Goal: Information Seeking & Learning: Learn about a topic

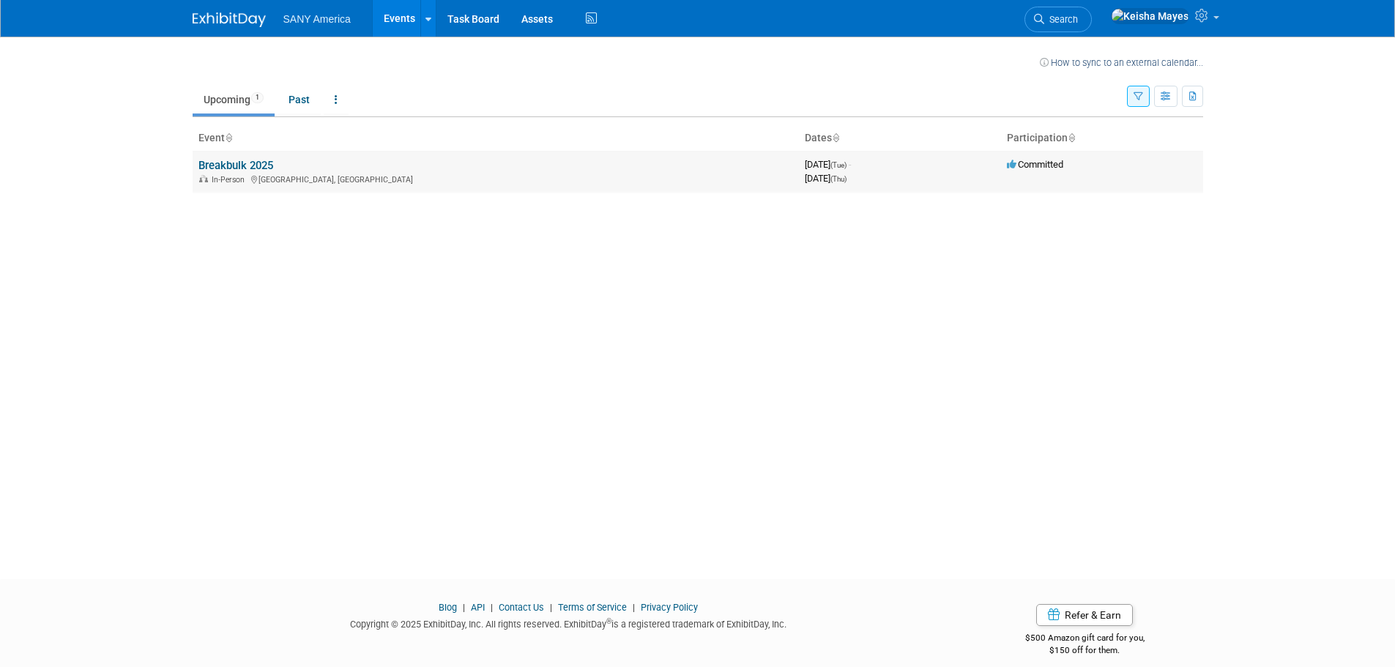
click at [247, 162] on link "Breakbulk 2025" at bounding box center [235, 165] width 75 height 13
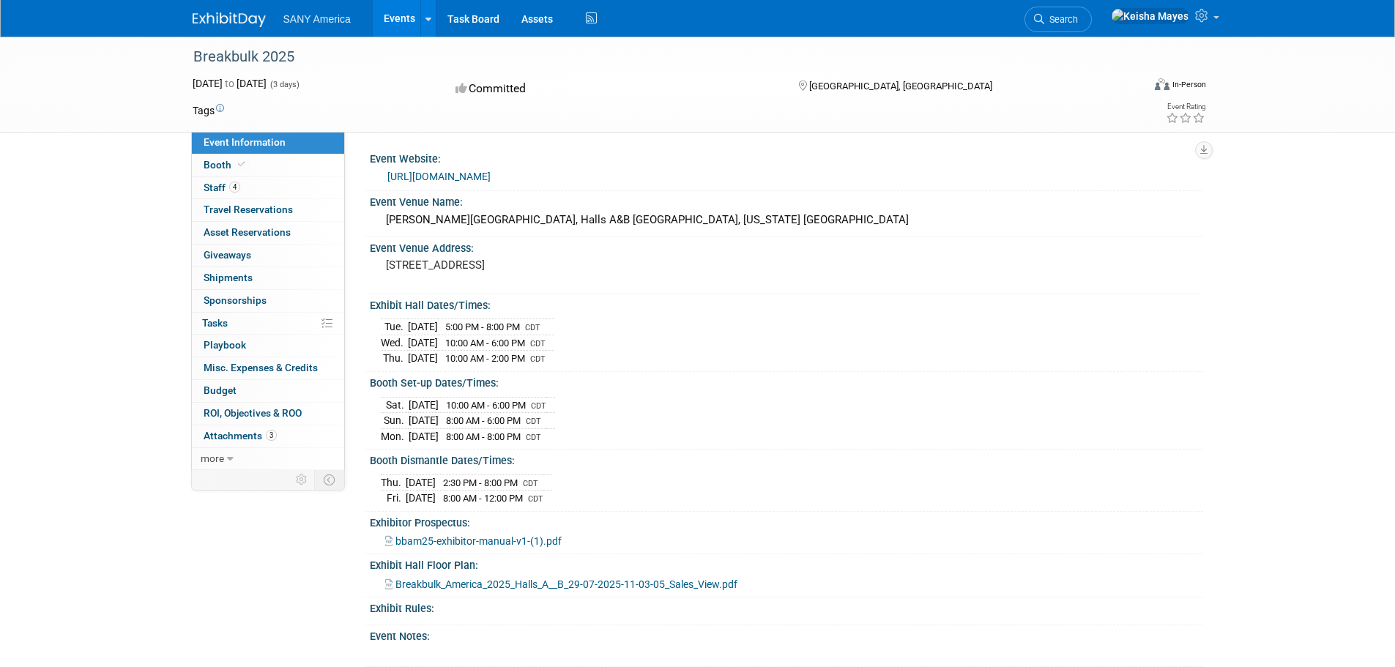
scroll to position [73, 0]
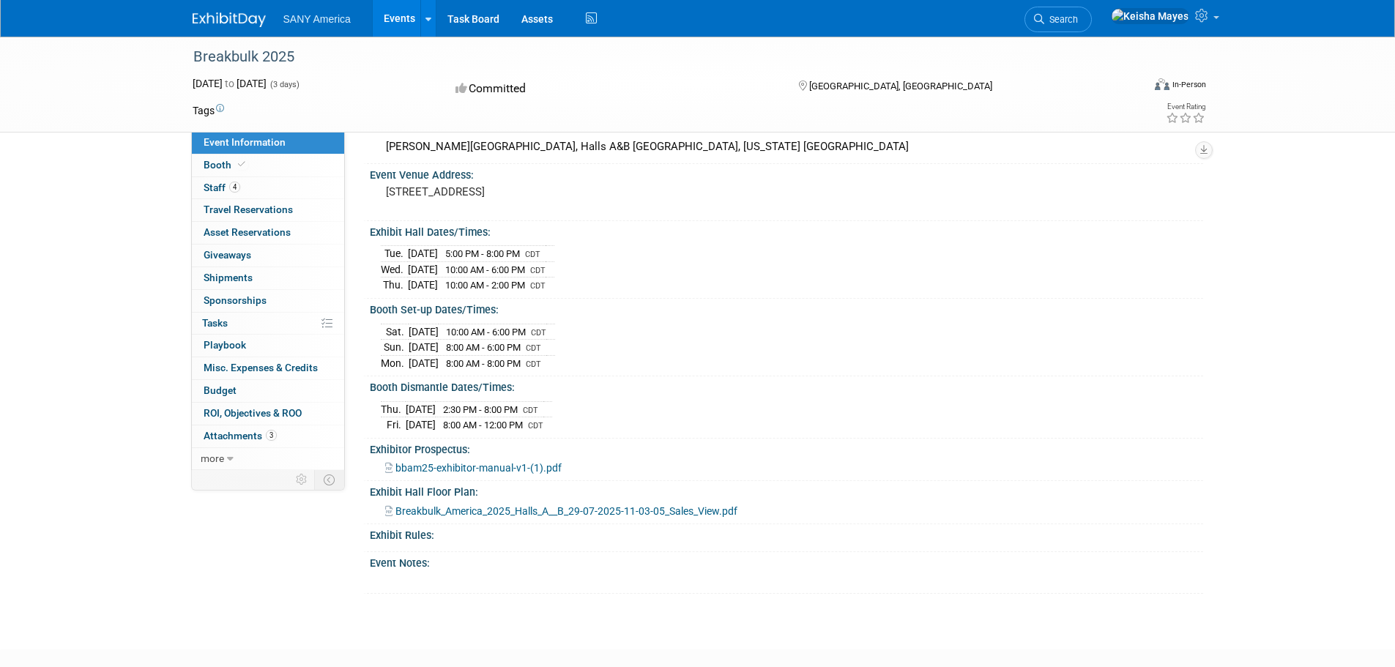
click at [458, 462] on span "bbam25-exhibitor-manual-v1-(1).pdf" at bounding box center [478, 468] width 166 height 12
click at [432, 507] on span "Breakbulk_America_2025_Halls_A__B_29-07-2025-11-03-05_Sales_View.pdf" at bounding box center [566, 511] width 342 height 12
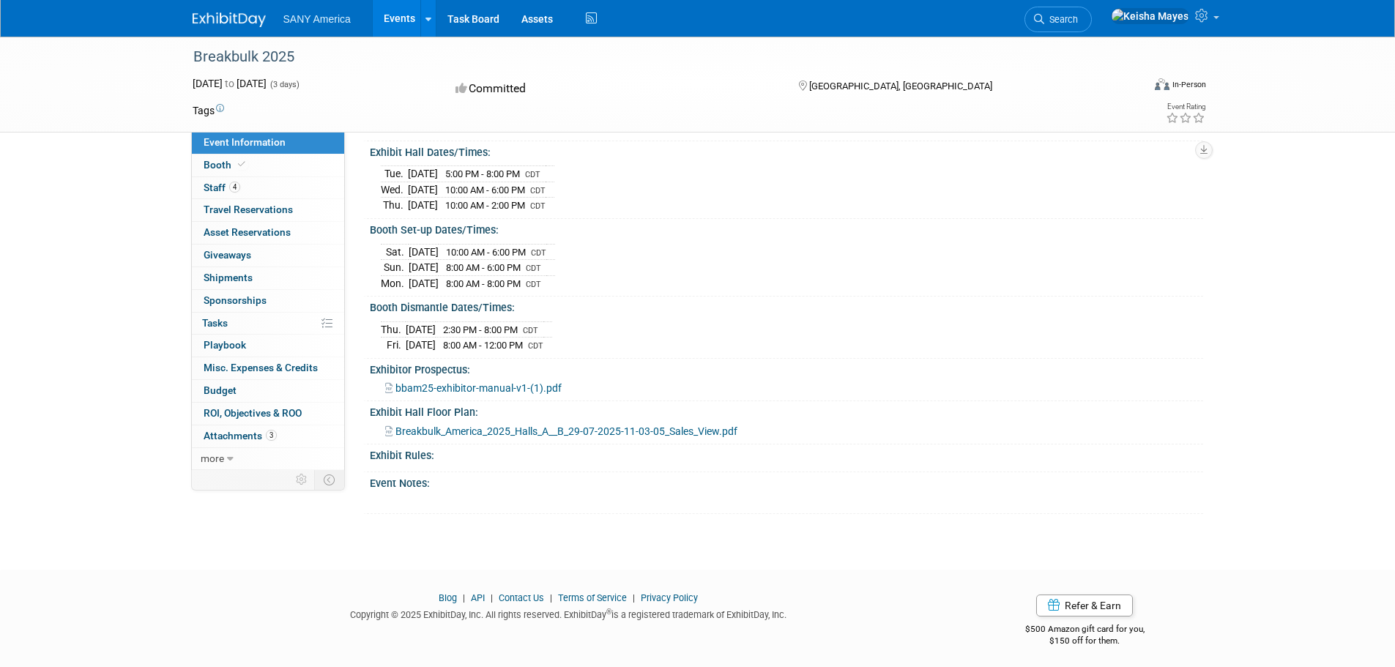
scroll to position [155, 0]
click at [238, 212] on span "Travel Reservations 0" at bounding box center [248, 210] width 89 height 12
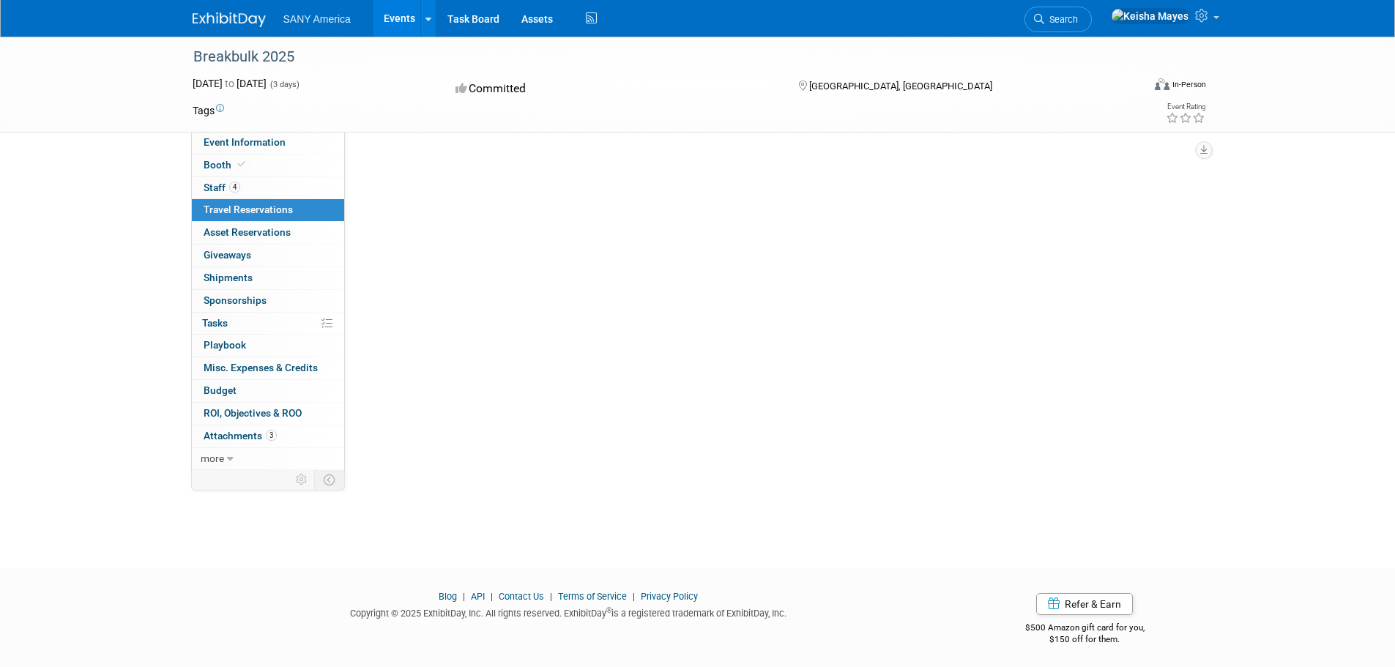
scroll to position [0, 0]
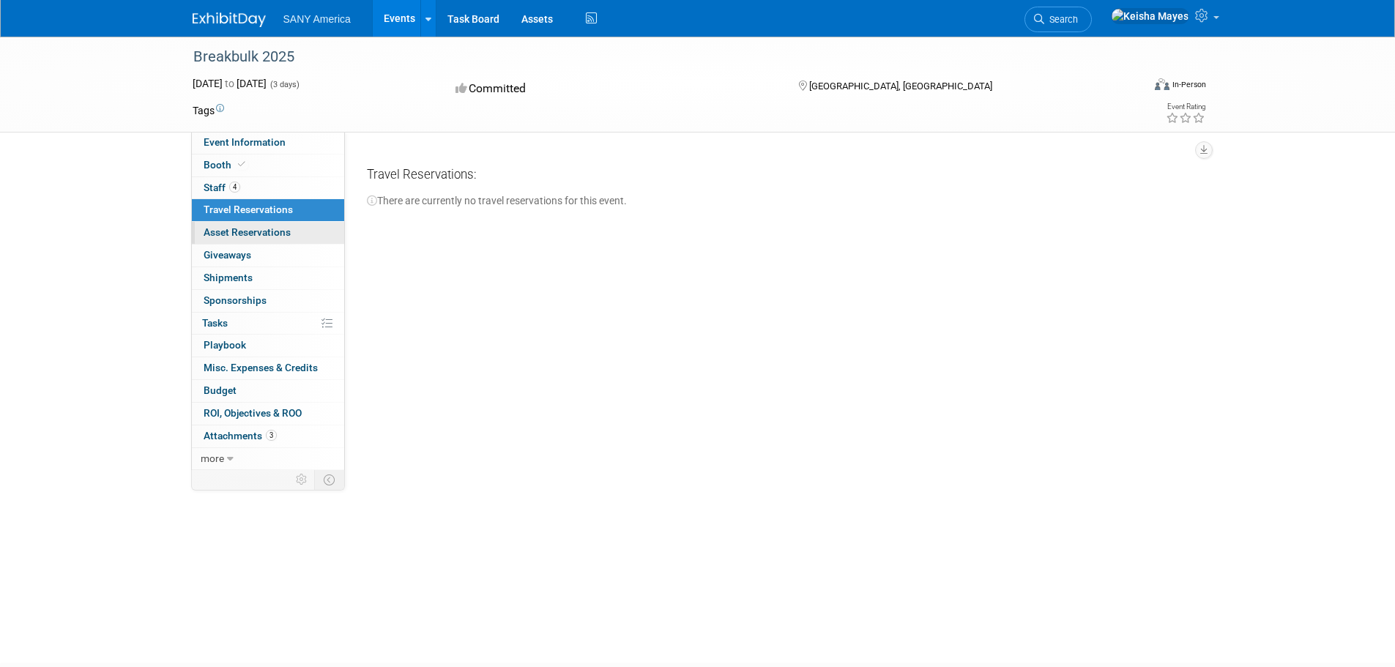
click at [242, 233] on span "Asset Reservations 0" at bounding box center [247, 232] width 87 height 12
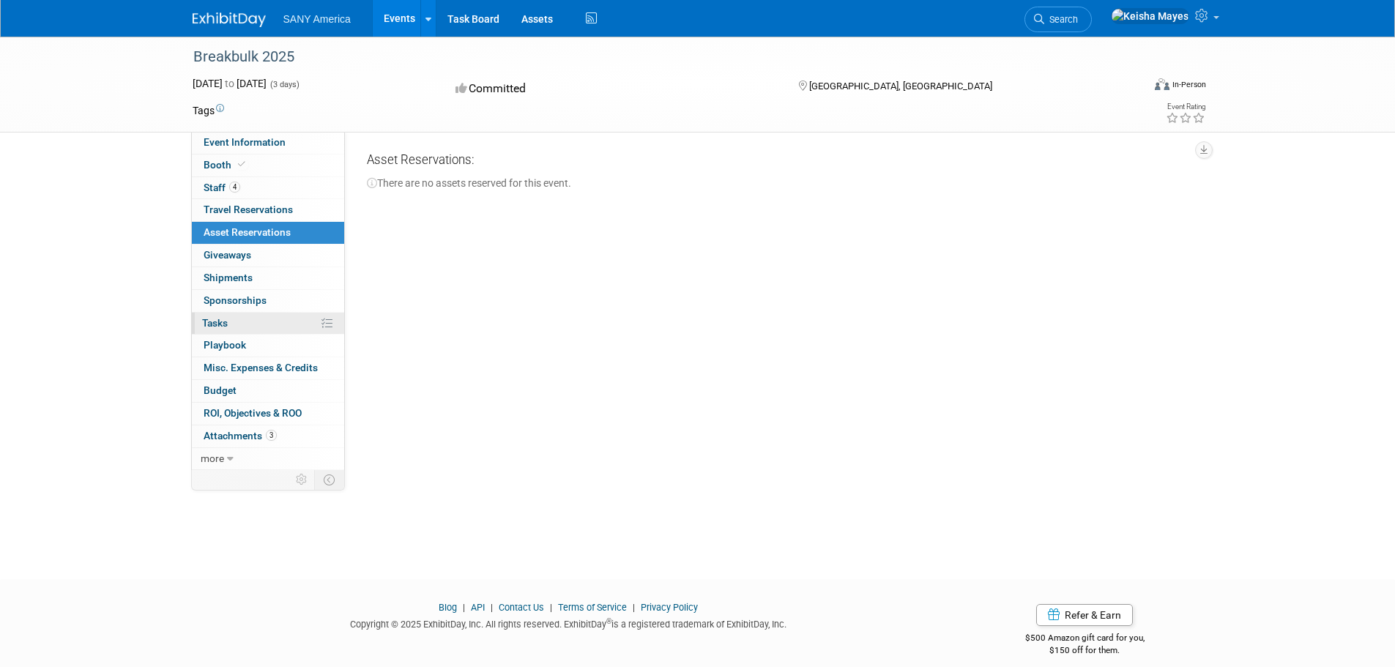
click at [229, 321] on link "0% Tasks 0%" at bounding box center [268, 324] width 152 height 22
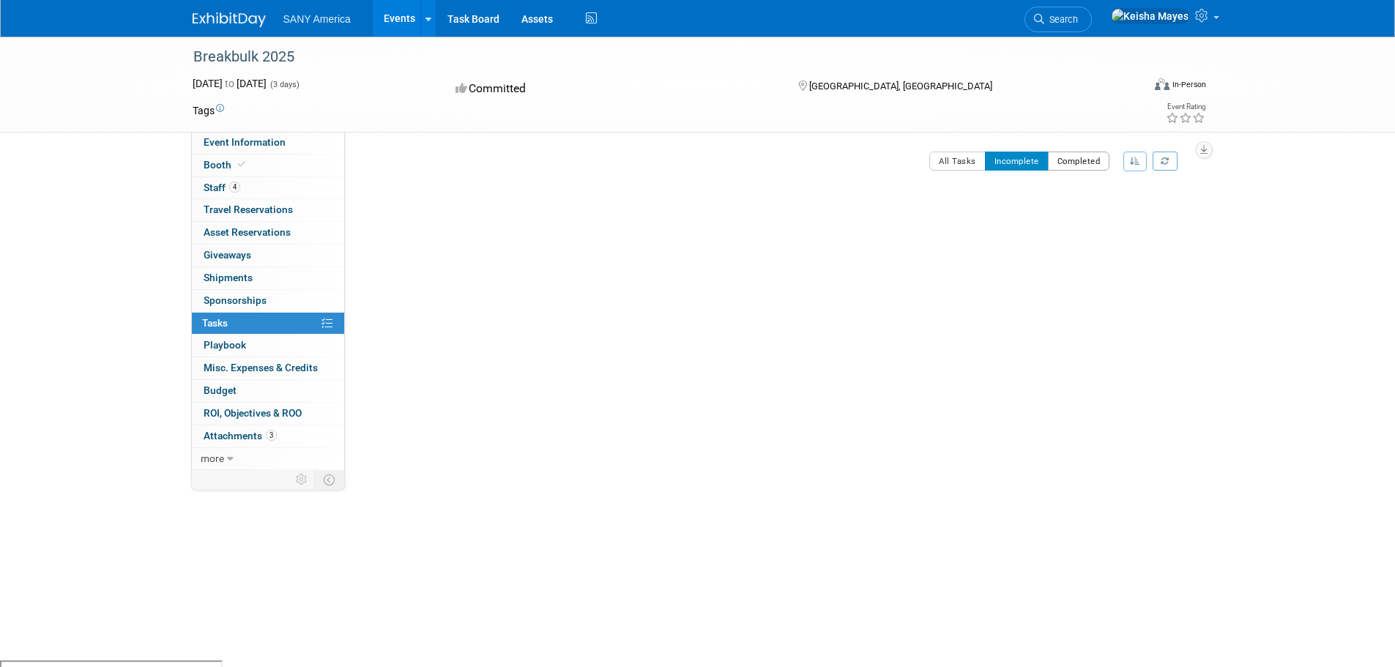
click at [1071, 163] on button "Completed" at bounding box center [1079, 161] width 62 height 19
click at [251, 349] on link "0 Playbook 0" at bounding box center [268, 346] width 152 height 22
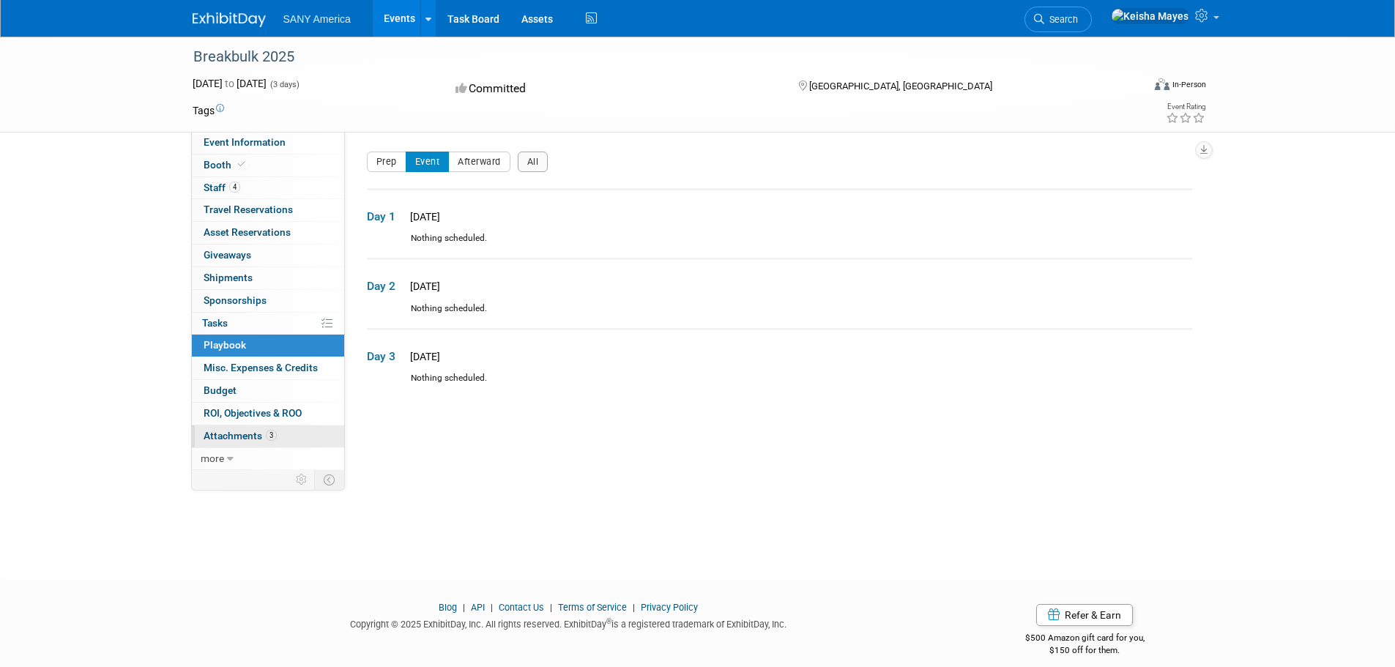
click at [242, 434] on span "Attachments 3" at bounding box center [240, 436] width 73 height 12
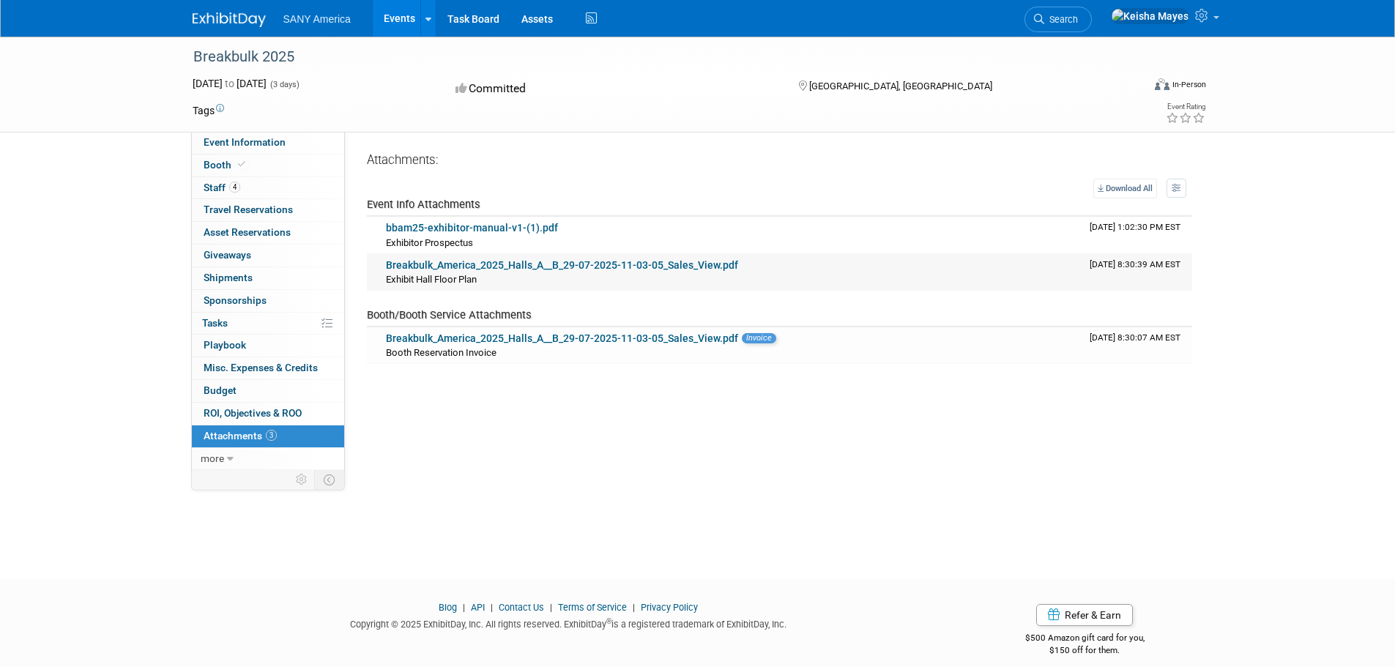
click at [531, 267] on link "Breakbulk_America_2025_Halls_A__B_29-07-2025-11-03-05_Sales_View.pdf" at bounding box center [562, 265] width 352 height 12
click at [487, 230] on link "bbam25-exhibitor-manual-v1-(1).pdf" at bounding box center [472, 228] width 172 height 12
click at [221, 456] on span "more" at bounding box center [212, 459] width 23 height 12
click at [234, 482] on span "Event Binder (.pdf export)" at bounding box center [262, 480] width 117 height 12
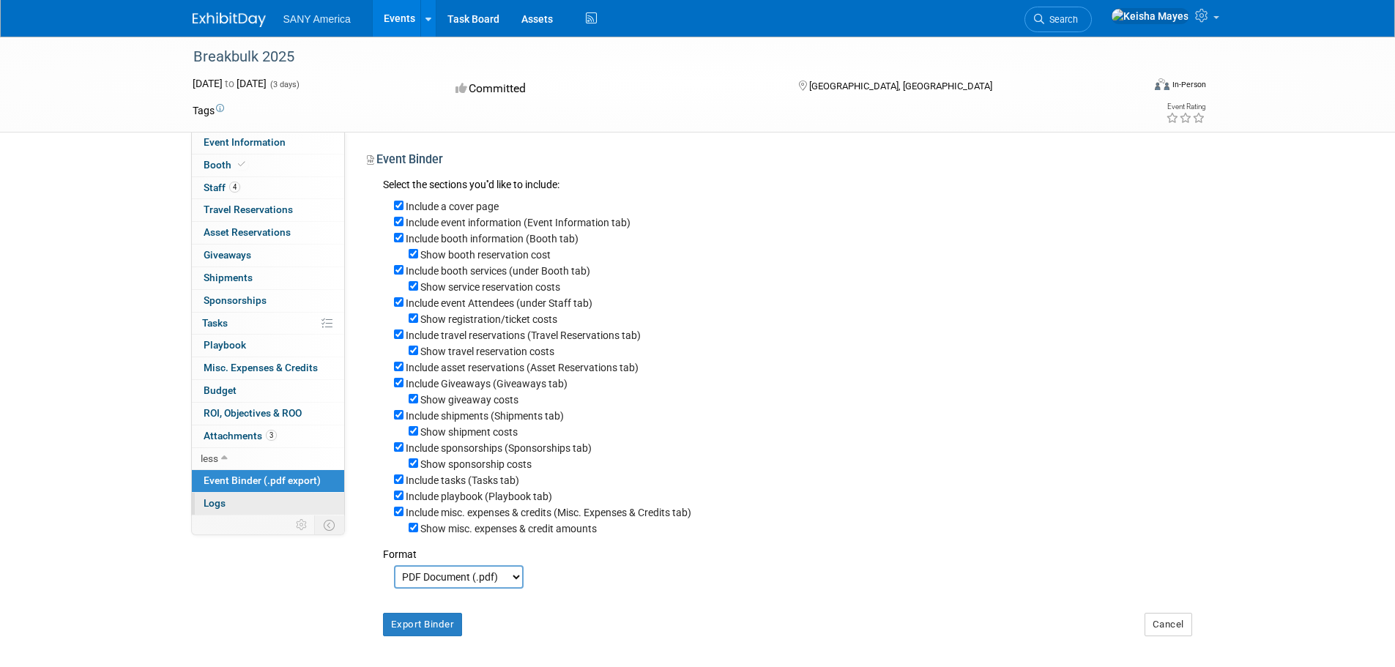
click at [223, 505] on span "Logs" at bounding box center [215, 503] width 22 height 12
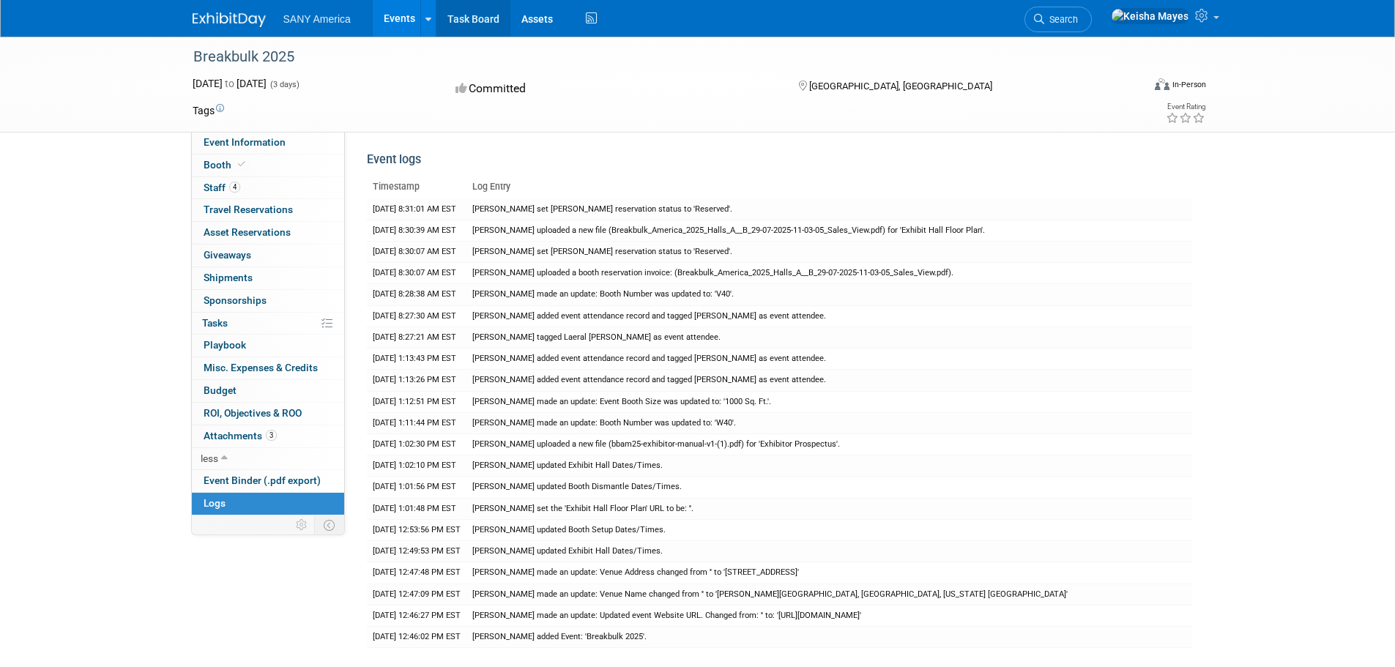
click at [459, 14] on link "Task Board" at bounding box center [473, 18] width 74 height 37
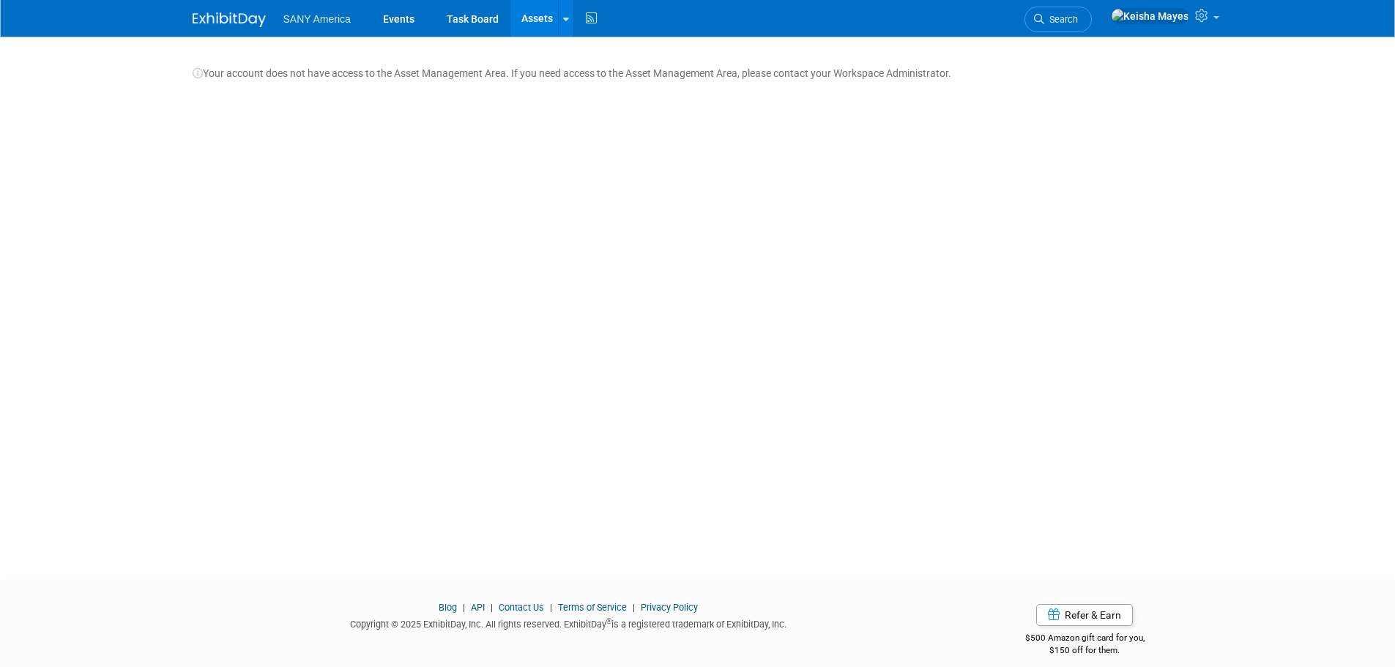
click at [309, 21] on span "SANY America" at bounding box center [316, 19] width 67 height 12
click at [400, 10] on link "Events" at bounding box center [398, 18] width 53 height 37
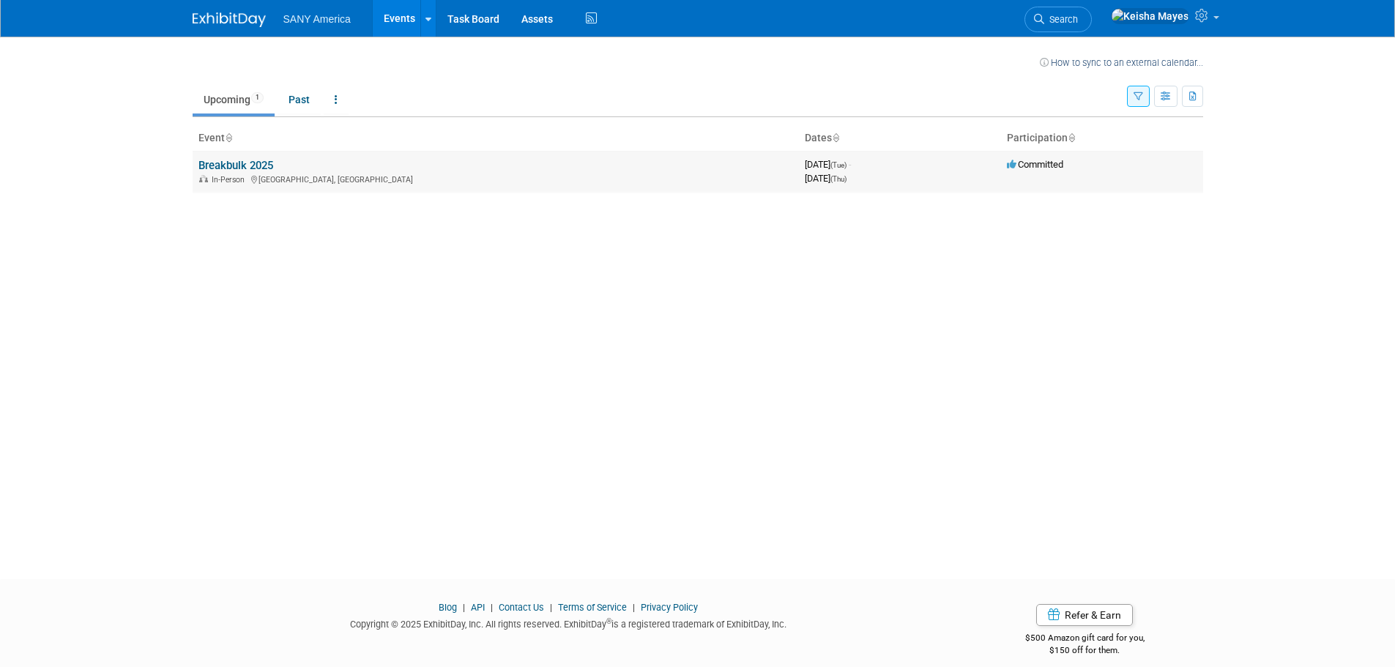
click at [227, 174] on div "In-Person [GEOGRAPHIC_DATA], [GEOGRAPHIC_DATA]" at bounding box center [495, 179] width 595 height 12
click at [226, 174] on div "In-Person [GEOGRAPHIC_DATA], [GEOGRAPHIC_DATA]" at bounding box center [495, 179] width 595 height 12
click at [270, 159] on link "Breakbulk 2025" at bounding box center [235, 165] width 75 height 13
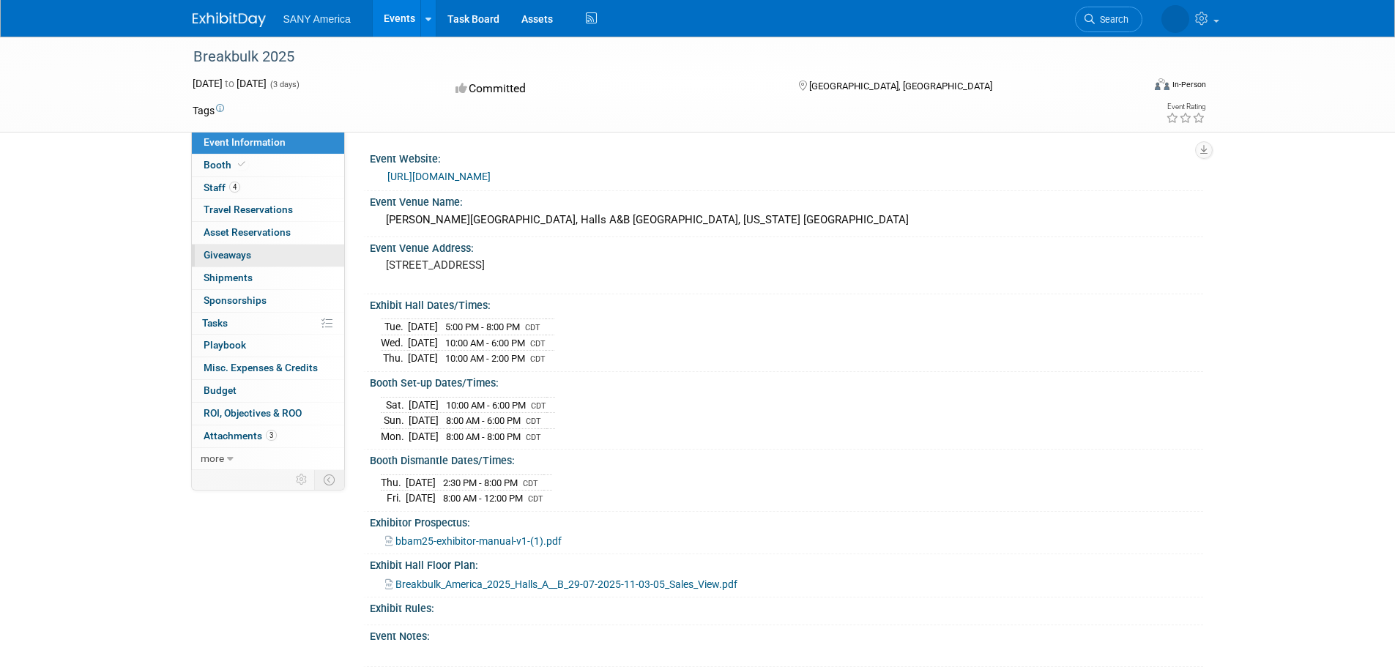
click at [236, 250] on span "Giveaways 0" at bounding box center [228, 255] width 48 height 12
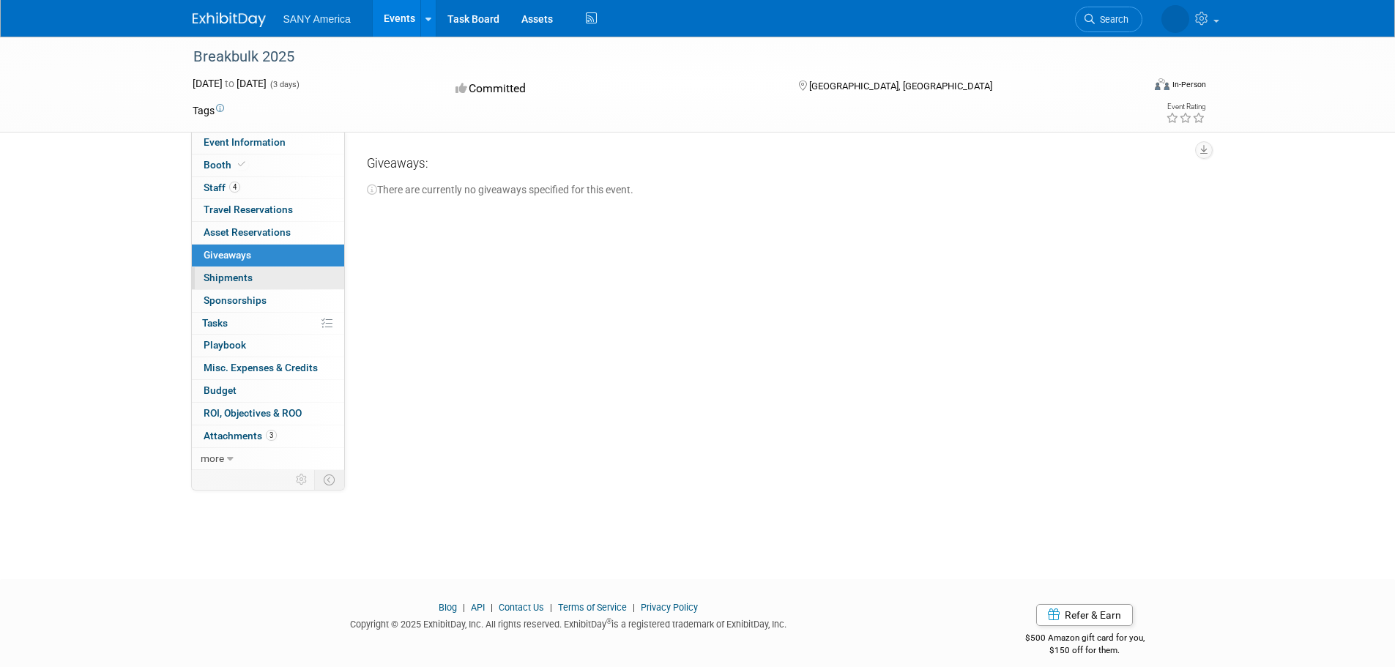
click at [232, 280] on span "Shipments 0" at bounding box center [228, 278] width 49 height 12
